Goal: Information Seeking & Learning: Learn about a topic

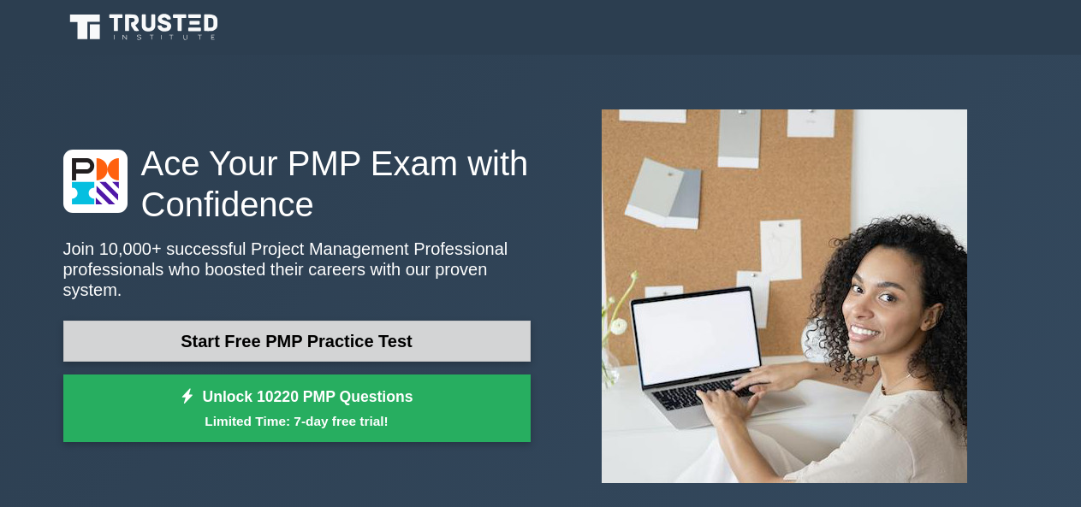
click at [301, 324] on link "Start Free PMP Practice Test" at bounding box center [296, 341] width 467 height 41
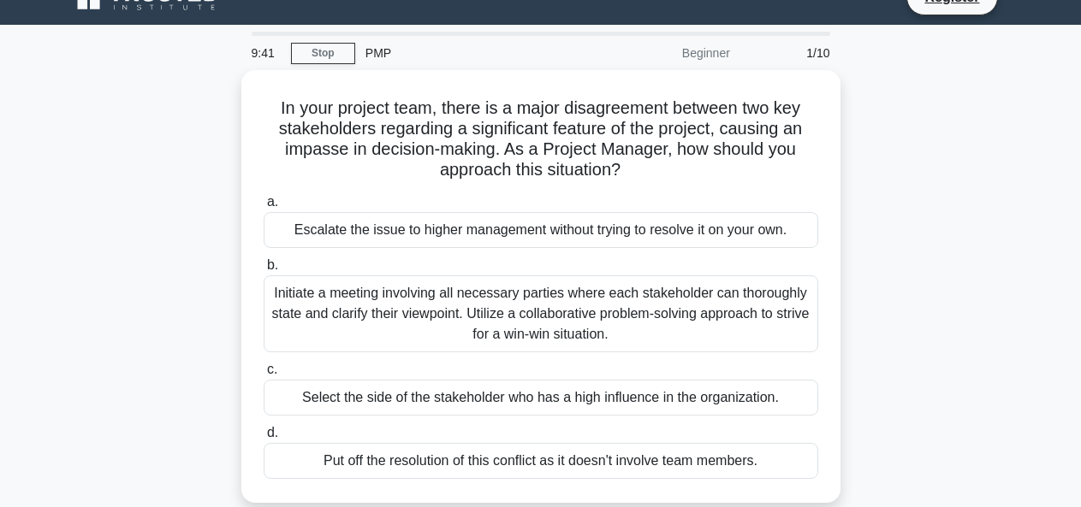
scroll to position [28, 0]
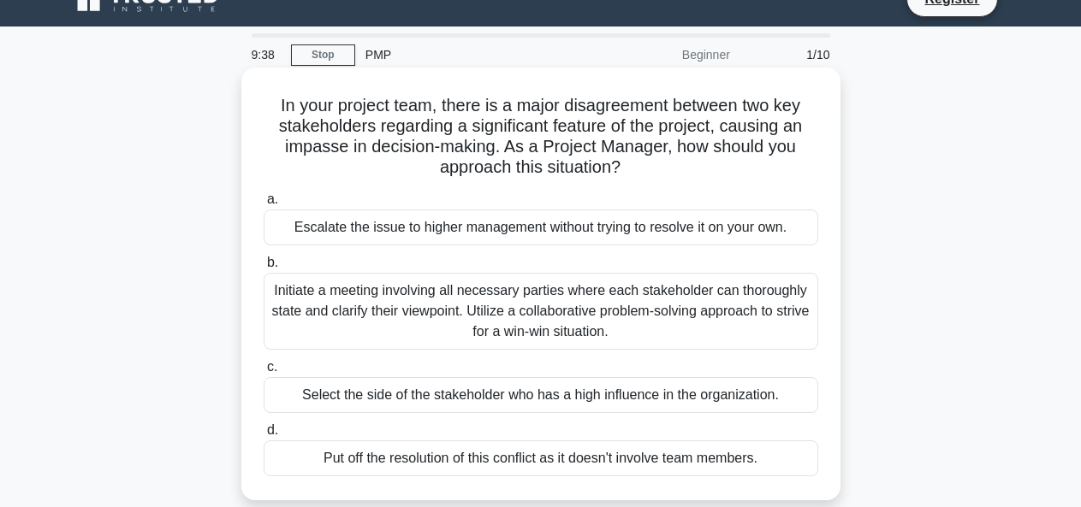
click at [468, 323] on div "Initiate a meeting involving all necessary parties where each stakeholder can t…" at bounding box center [541, 311] width 554 height 77
click at [264, 269] on input "b. Initiate a meeting involving all necessary parties where each stakeholder ca…" at bounding box center [264, 263] width 0 height 11
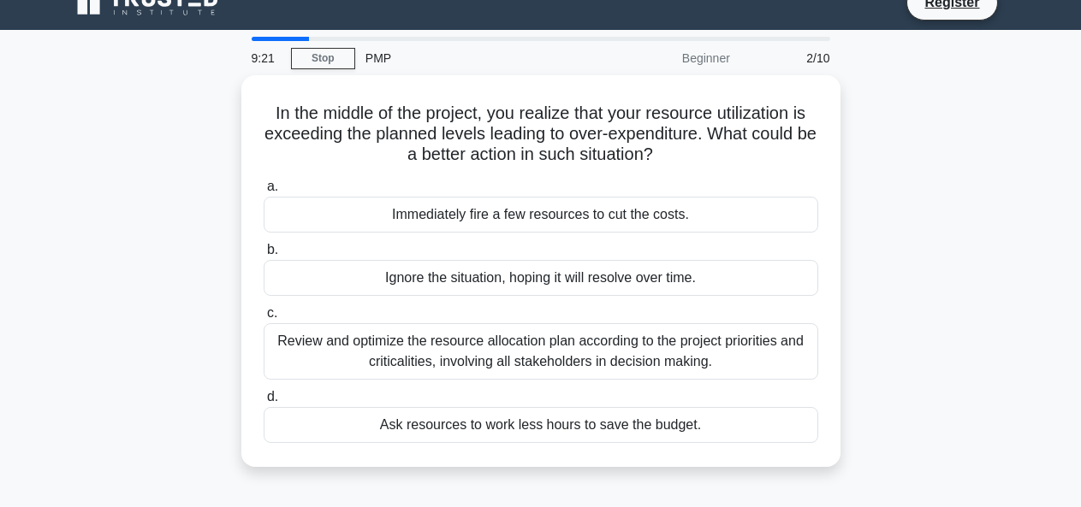
scroll to position [25, 0]
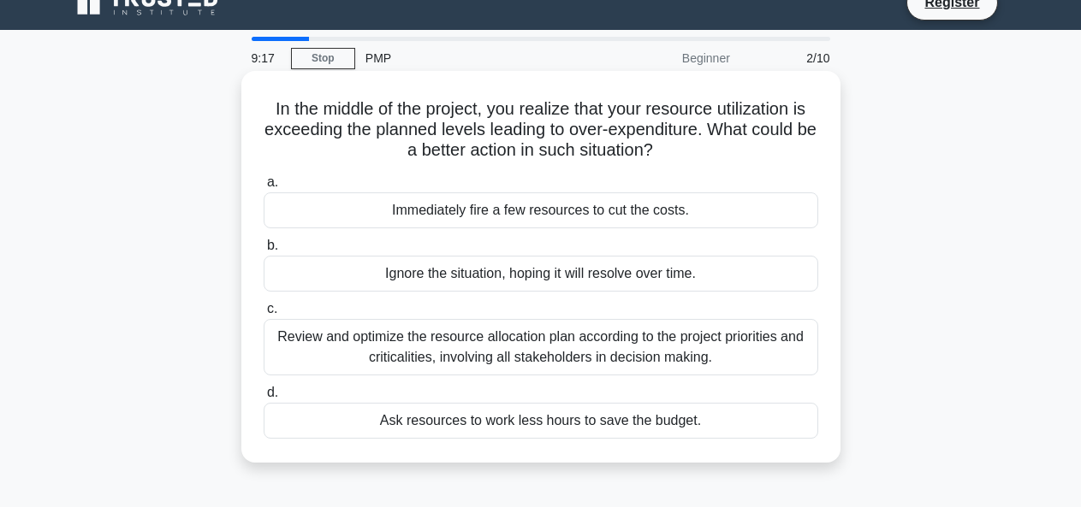
click at [510, 347] on div "Review and optimize the resource allocation plan according to the project prior…" at bounding box center [541, 347] width 554 height 56
click at [264, 315] on input "c. Review and optimize the resource allocation plan according to the project pr…" at bounding box center [264, 309] width 0 height 11
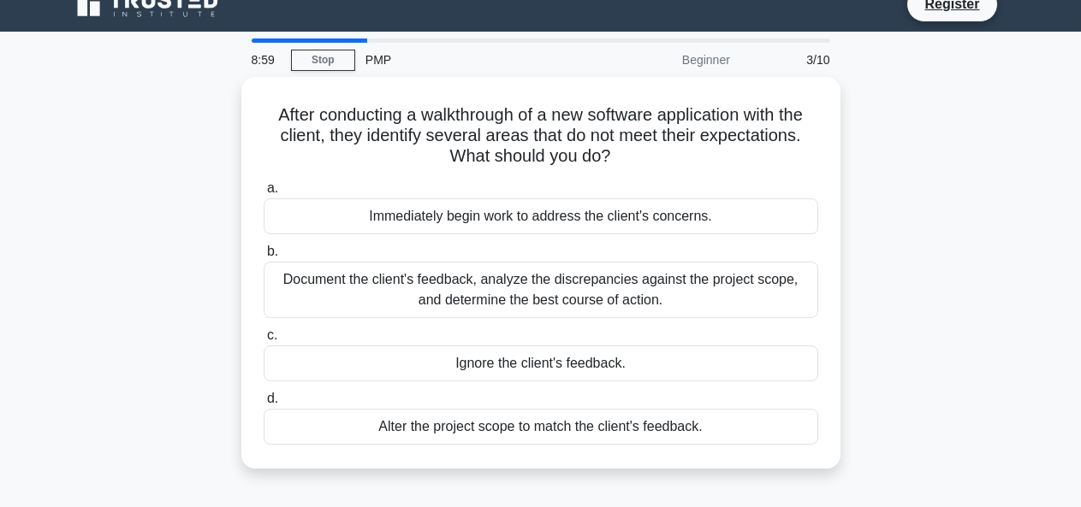
scroll to position [24, 0]
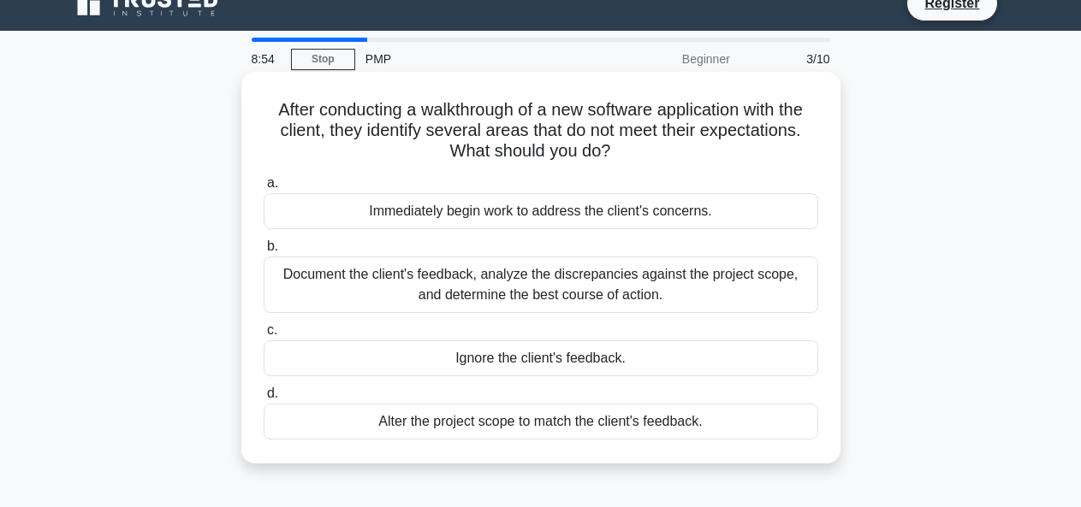
click at [533, 224] on div "Immediately begin work to address the client's concerns." at bounding box center [541, 211] width 554 height 36
click at [264, 189] on input "a. Immediately begin work to address the client's concerns." at bounding box center [264, 183] width 0 height 11
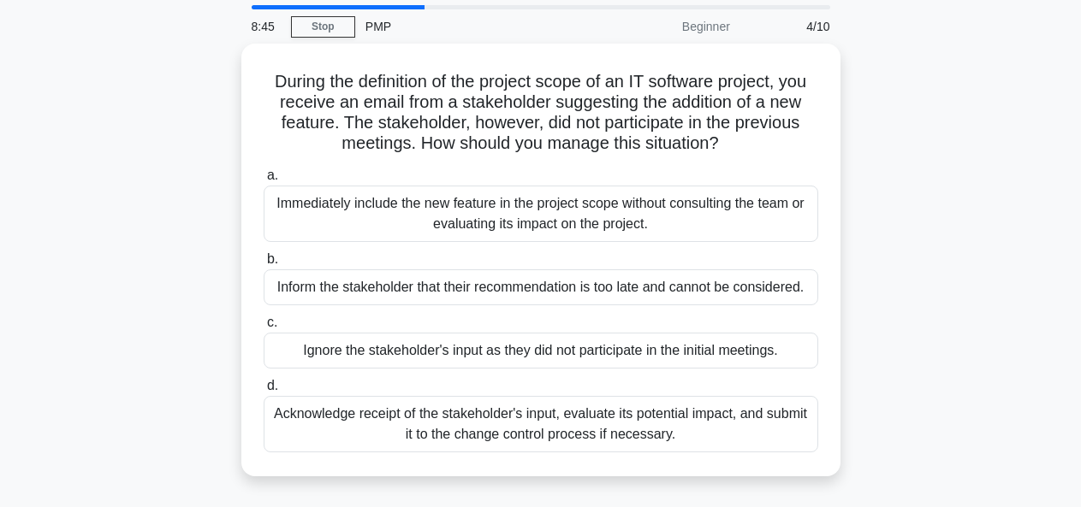
scroll to position [58, 0]
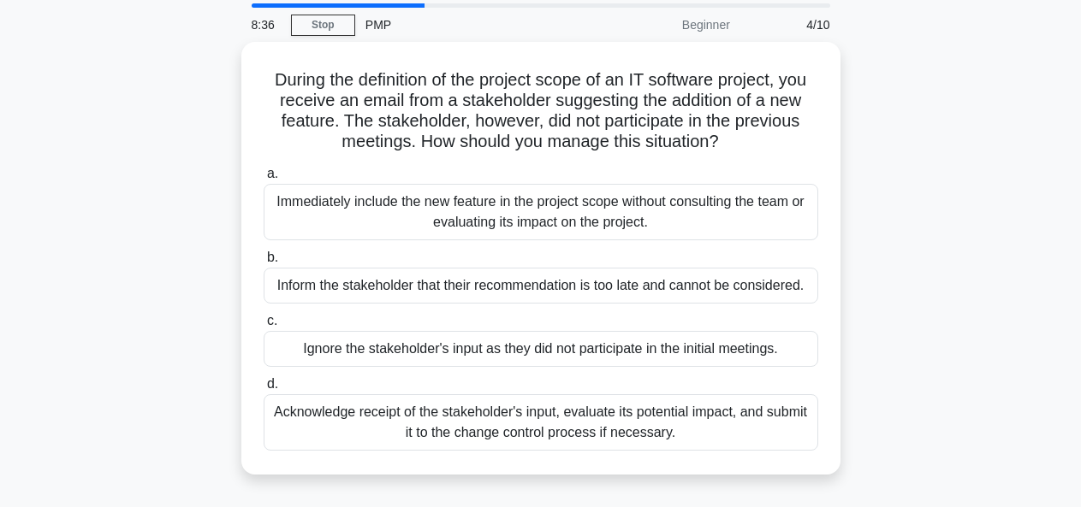
click at [509, 424] on div "Acknowledge receipt of the stakeholder's input, evaluate its potential impact, …" at bounding box center [541, 422] width 554 height 56
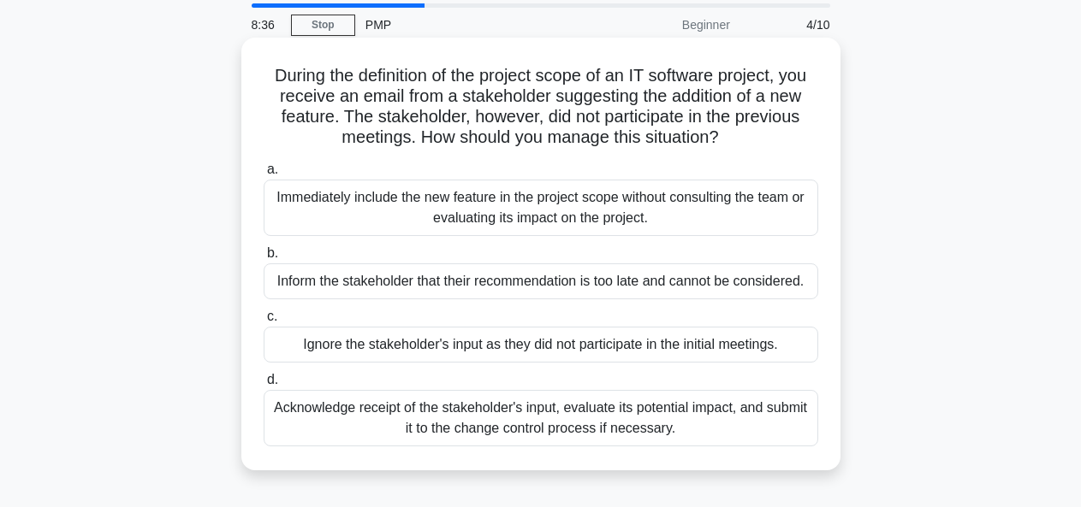
click at [264, 386] on input "d. Acknowledge receipt of the stakeholder's input, evaluate its potential impac…" at bounding box center [264, 380] width 0 height 11
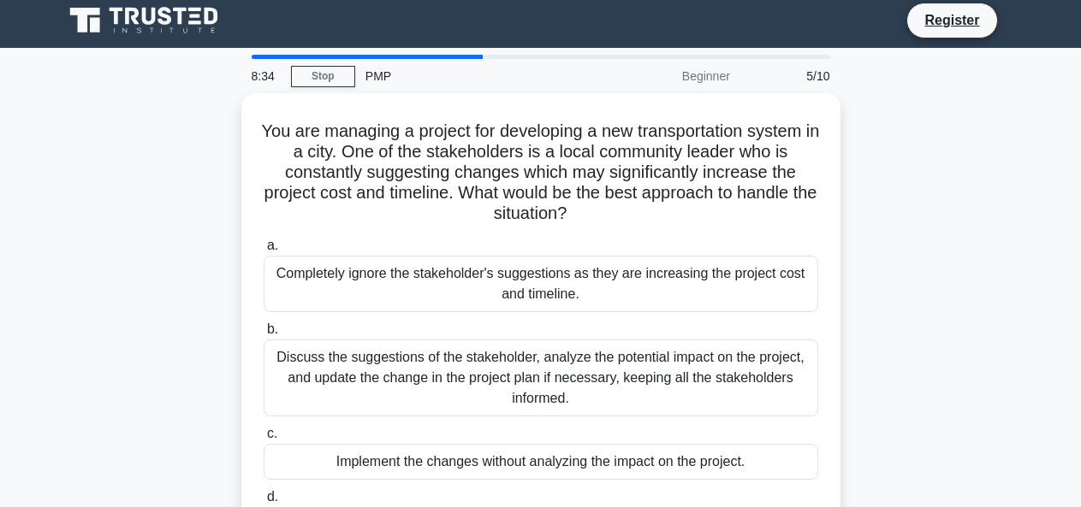
scroll to position [0, 0]
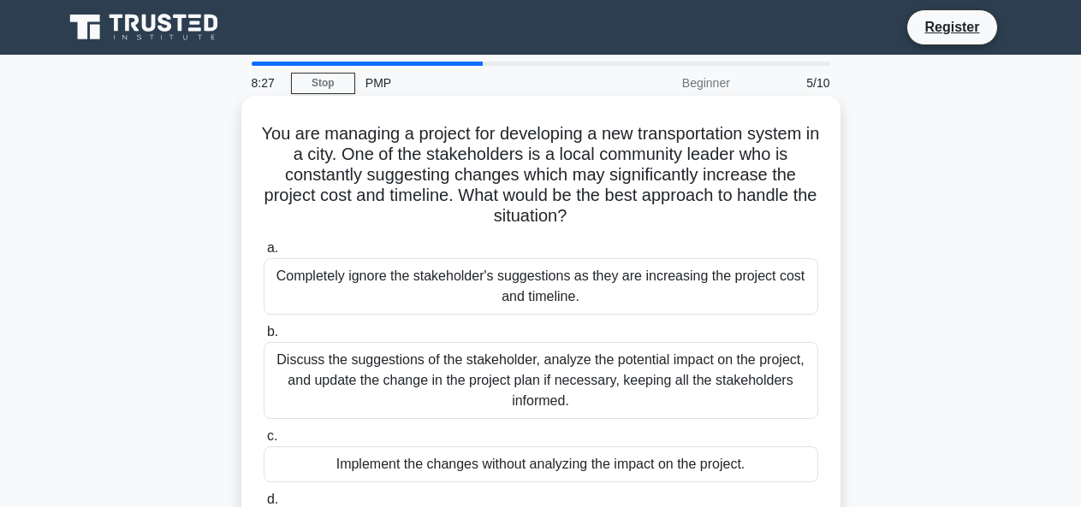
click at [571, 457] on div "Implement the changes without analyzing the impact on the project." at bounding box center [541, 465] width 554 height 36
click at [264, 442] on input "c. Implement the changes without analyzing the impact on the project." at bounding box center [264, 436] width 0 height 11
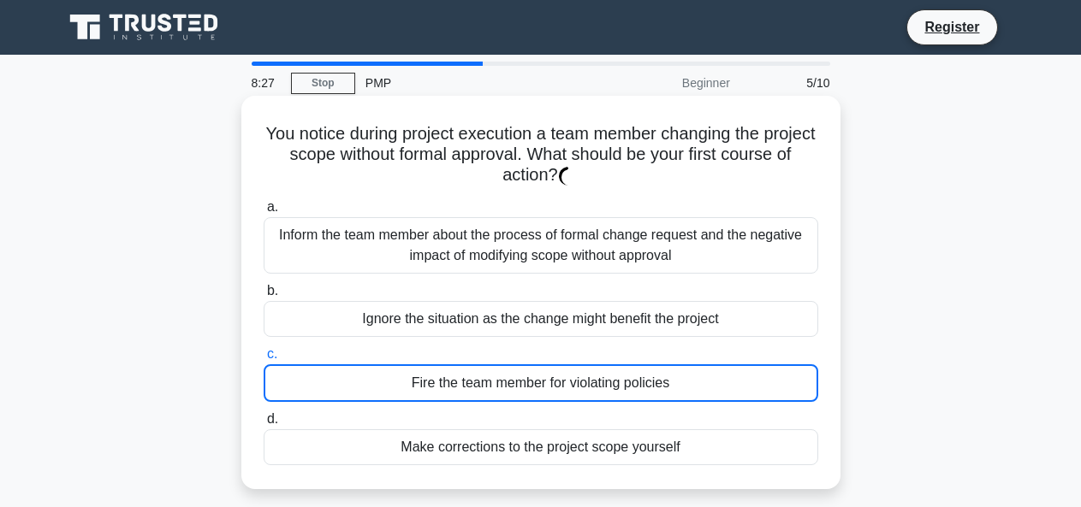
click at [531, 445] on div "Make corrections to the project scope yourself" at bounding box center [541, 448] width 554 height 36
click at [264, 425] on input "d. Make corrections to the project scope yourself" at bounding box center [264, 419] width 0 height 11
